Goal: Find specific page/section: Find specific page/section

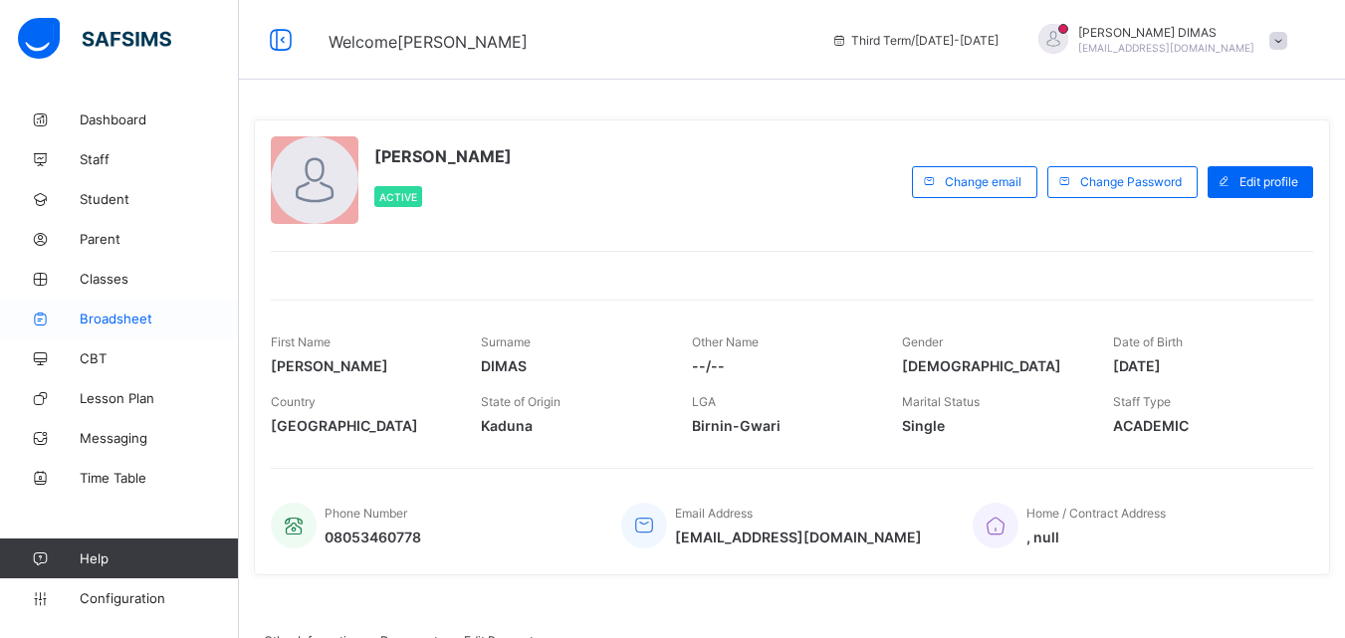
click at [105, 311] on span "Broadsheet" at bounding box center [159, 319] width 159 height 16
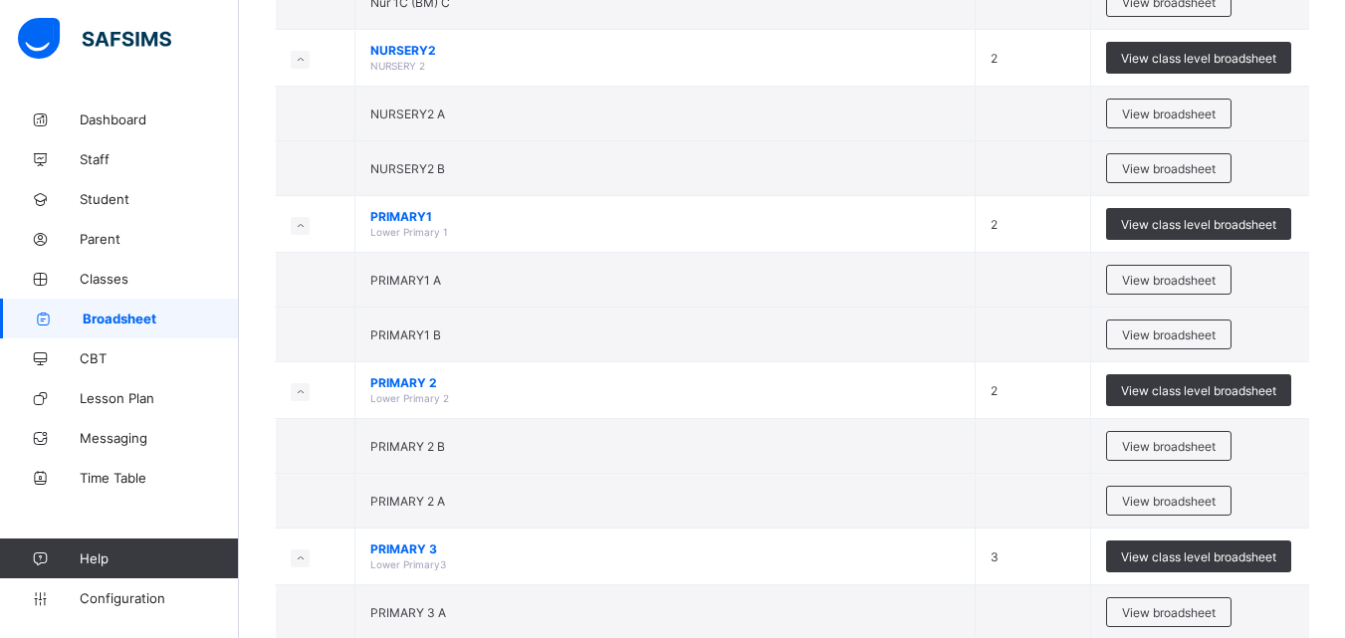
scroll to position [896, 0]
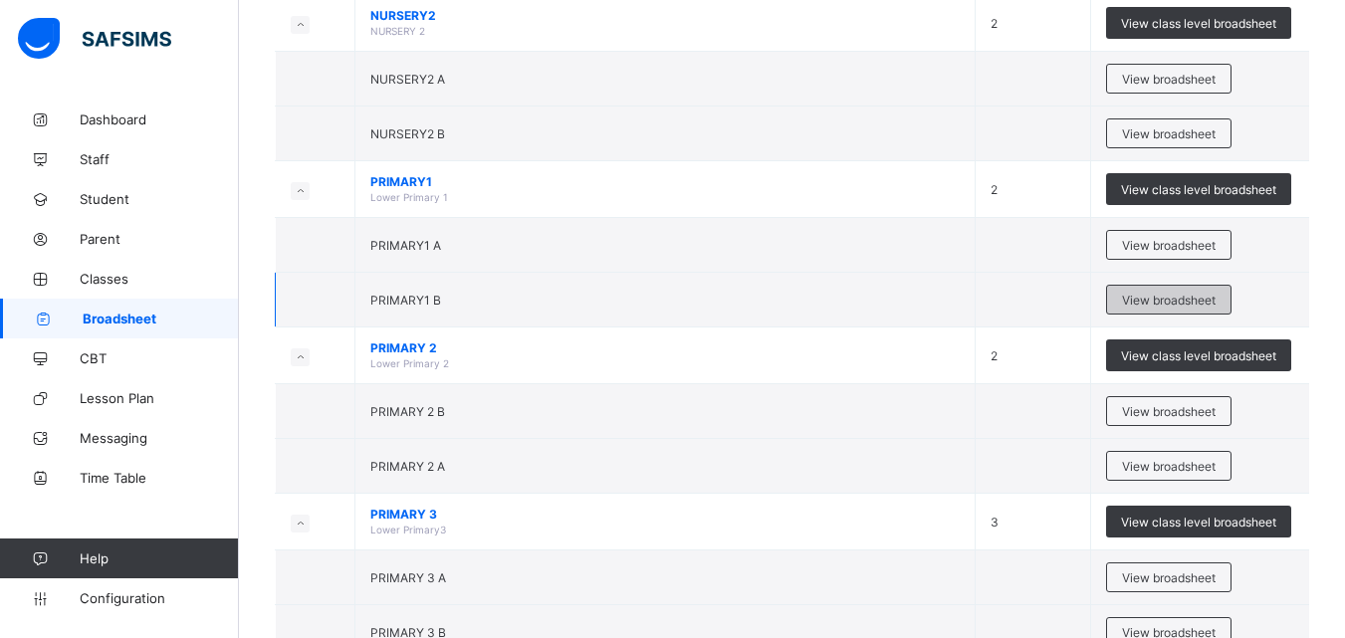
click at [1179, 294] on span "View broadsheet" at bounding box center [1169, 300] width 94 height 15
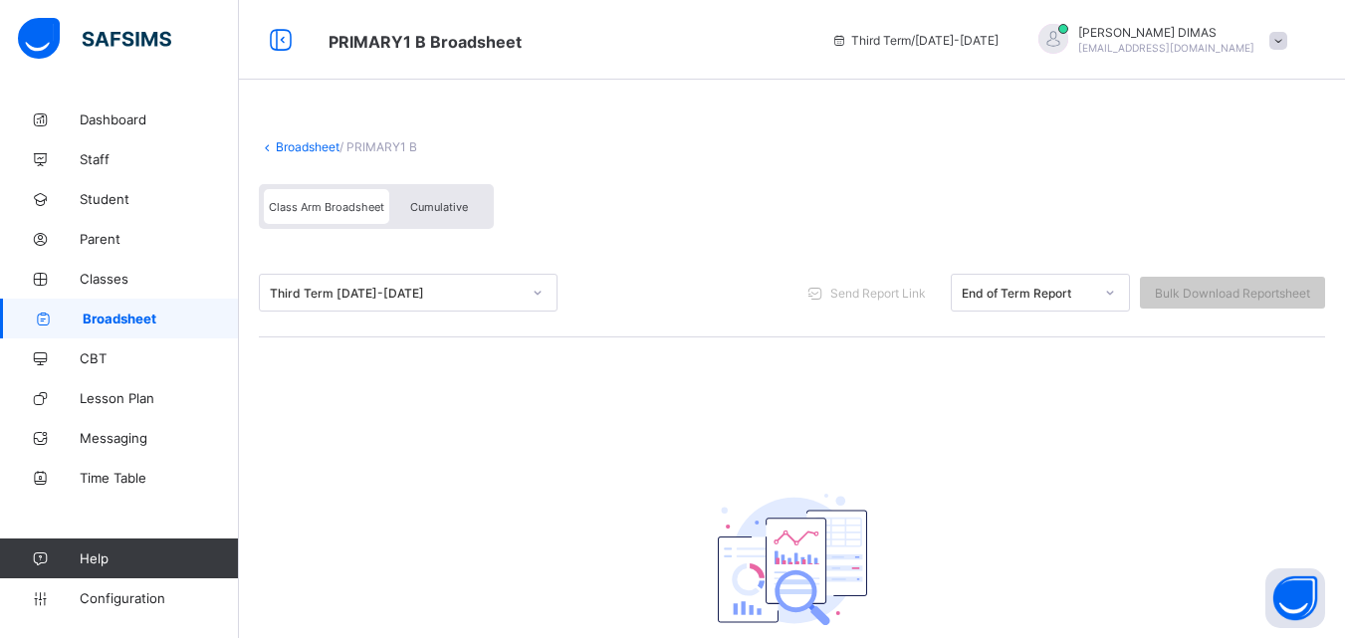
click at [764, 33] on span "[PERSON_NAME]" at bounding box center [1167, 32] width 176 height 15
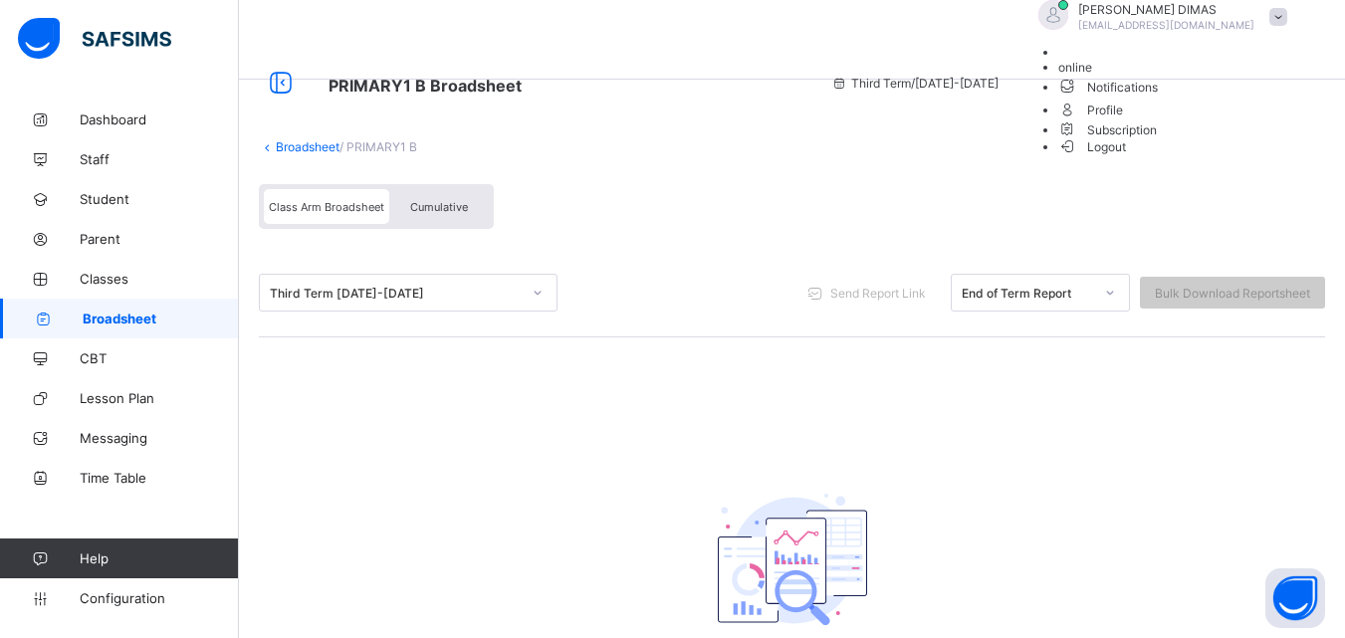
click at [764, 157] on span "Logout" at bounding box center [1093, 146] width 69 height 21
